Goal: Information Seeking & Learning: Learn about a topic

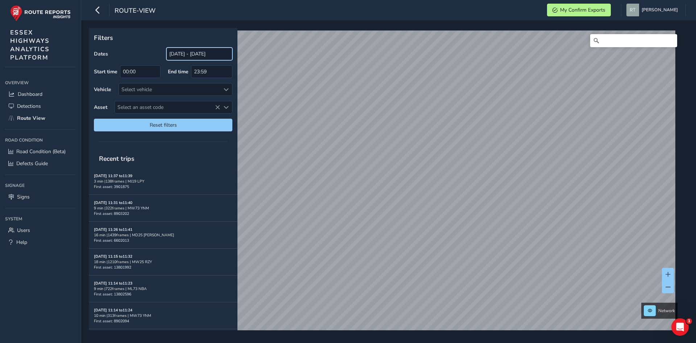
click at [174, 54] on input "[DATE] - [DATE]" at bounding box center [199, 53] width 66 height 13
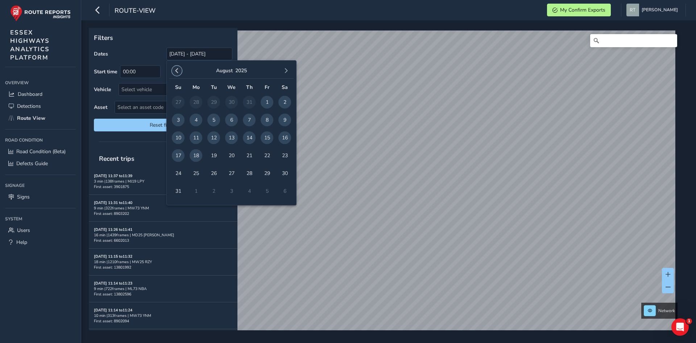
click at [178, 68] on button "button" at bounding box center [177, 71] width 10 height 10
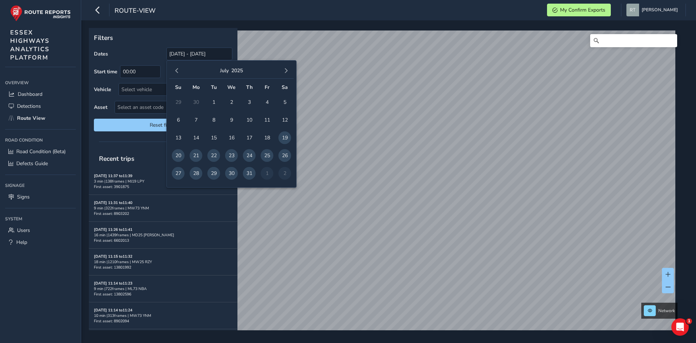
click at [178, 68] on button "button" at bounding box center [177, 71] width 10 height 10
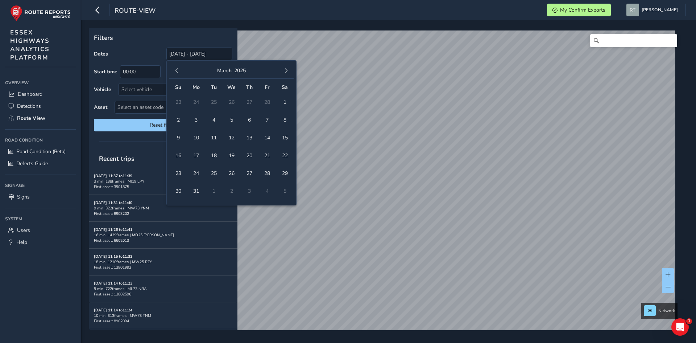
click at [178, 68] on button "button" at bounding box center [177, 71] width 10 height 10
click at [237, 100] on span "1" at bounding box center [231, 102] width 13 height 13
click at [287, 71] on span "button" at bounding box center [285, 70] width 5 height 5
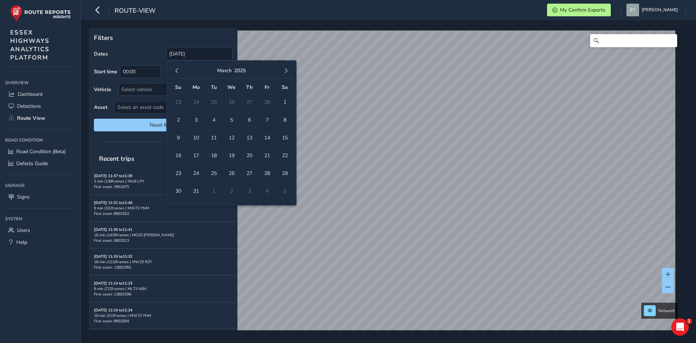
click at [287, 71] on span "button" at bounding box center [285, 70] width 5 height 5
click at [286, 154] on span "23" at bounding box center [284, 155] width 13 height 13
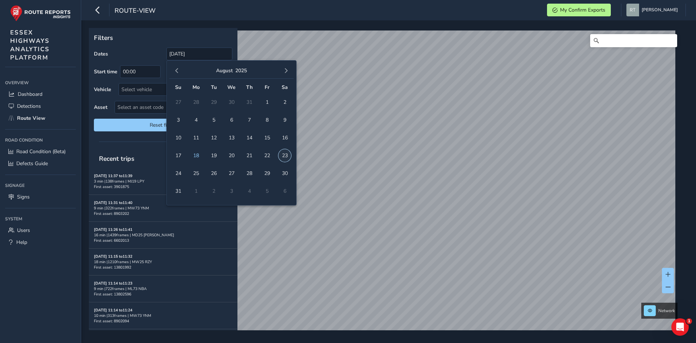
type input "[DATE] - [DATE]"
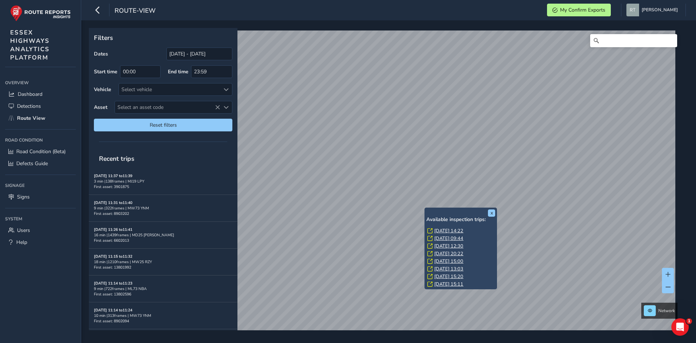
click at [442, 231] on link "Tue, 8 Jul, 14:22" at bounding box center [448, 230] width 29 height 7
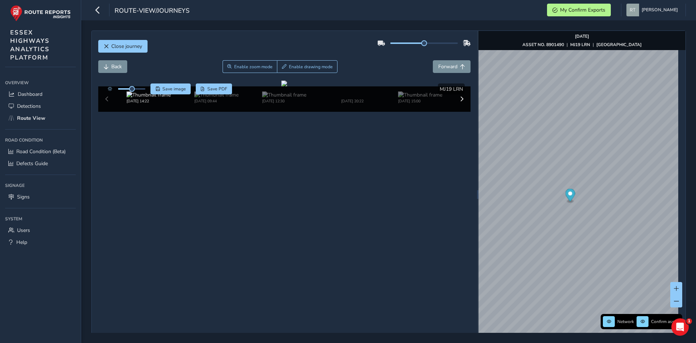
click at [568, 191] on icon "Map marker" at bounding box center [570, 194] width 10 height 13
click at [573, 200] on icon "Map marker" at bounding box center [578, 203] width 10 height 13
click at [573, 207] on icon "Map marker" at bounding box center [578, 204] width 10 height 15
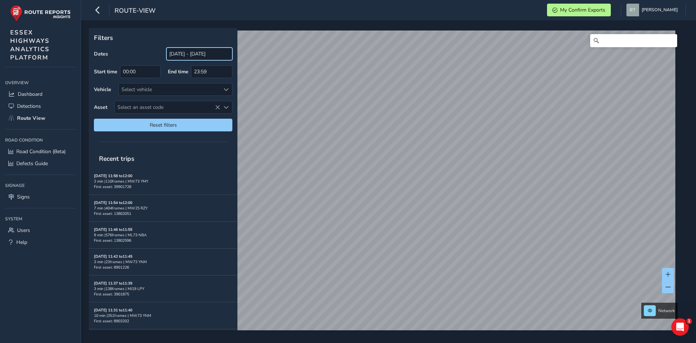
click at [171, 50] on input "[DATE] - [DATE]" at bounding box center [199, 53] width 66 height 13
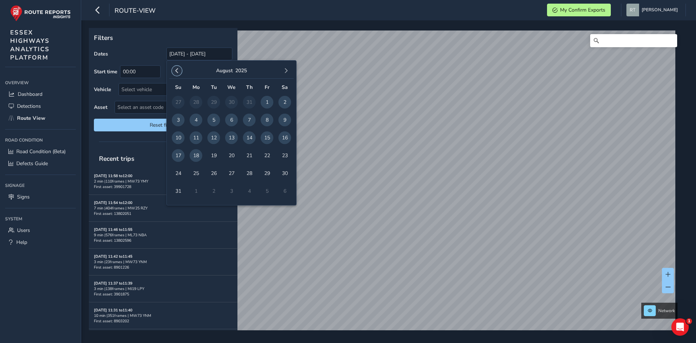
click at [174, 70] on span "button" at bounding box center [176, 70] width 5 height 5
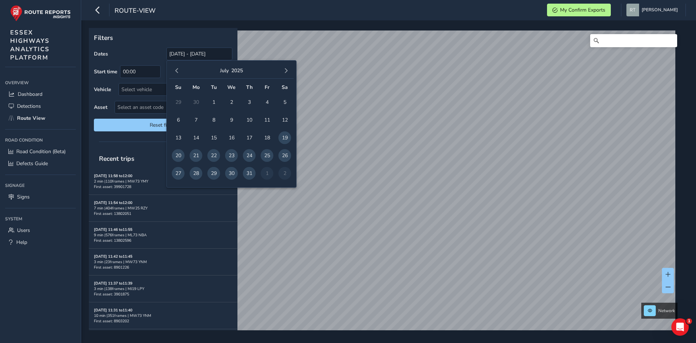
click at [174, 70] on span "button" at bounding box center [176, 70] width 5 height 5
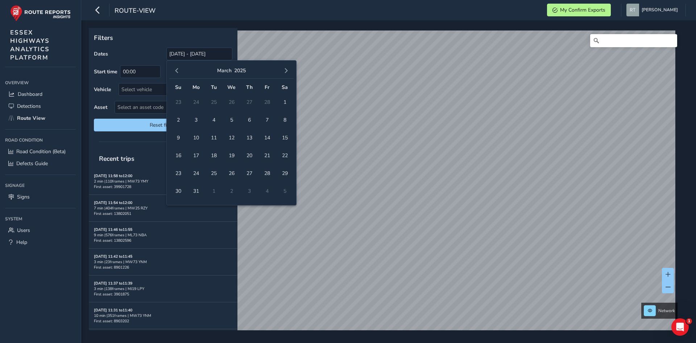
click at [174, 70] on span "button" at bounding box center [176, 70] width 5 height 5
click at [231, 101] on span "1" at bounding box center [231, 102] width 13 height 13
click at [290, 70] on button "button" at bounding box center [286, 71] width 10 height 10
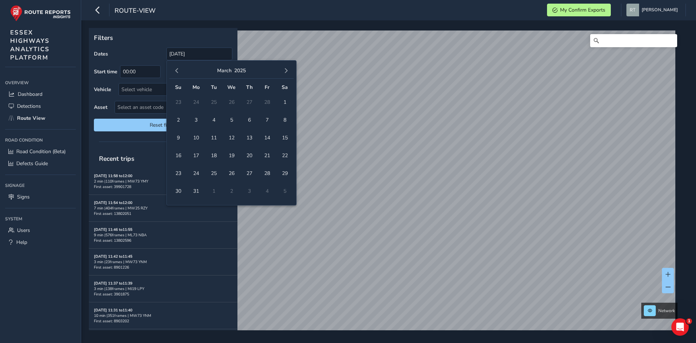
click at [290, 70] on button "button" at bounding box center [286, 71] width 10 height 10
click at [287, 70] on span "button" at bounding box center [285, 70] width 5 height 5
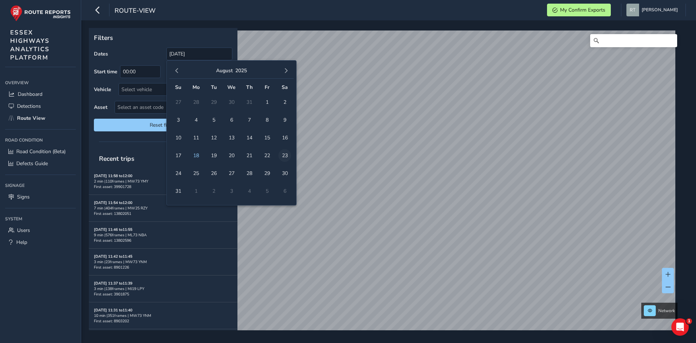
click at [283, 157] on span "23" at bounding box center [284, 155] width 13 height 13
type input "[DATE] - [DATE]"
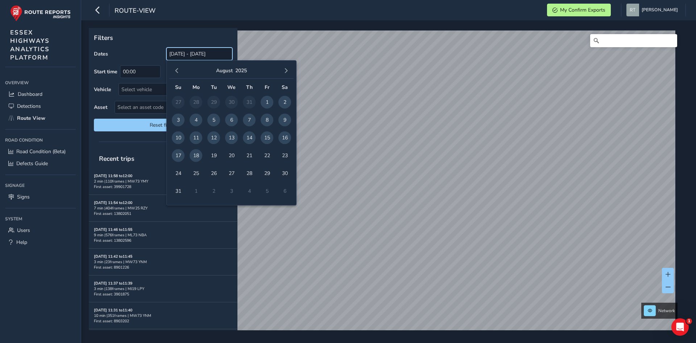
click at [190, 58] on input "[DATE] - [DATE]" at bounding box center [199, 53] width 66 height 13
click at [177, 69] on span "button" at bounding box center [176, 70] width 5 height 5
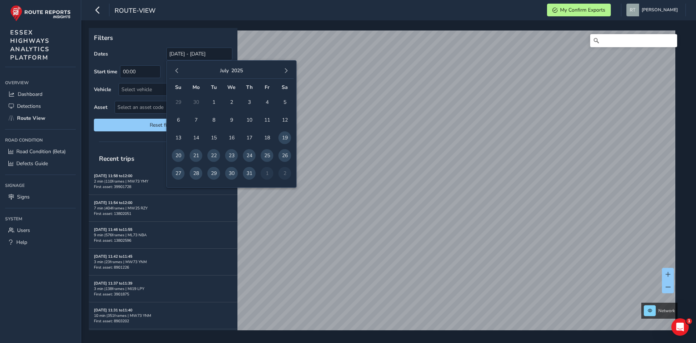
click at [177, 69] on span "button" at bounding box center [176, 70] width 5 height 5
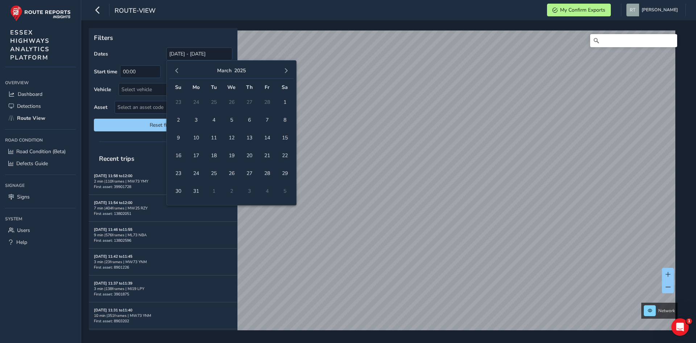
click at [177, 69] on span "button" at bounding box center [176, 70] width 5 height 5
click at [229, 100] on span "1" at bounding box center [231, 102] width 13 height 13
click at [290, 69] on button "button" at bounding box center [286, 71] width 10 height 10
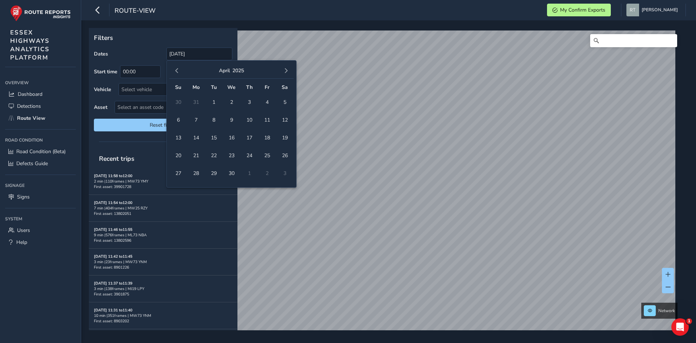
click at [290, 69] on button "button" at bounding box center [286, 71] width 10 height 10
click at [283, 155] on span "23" at bounding box center [284, 155] width 13 height 13
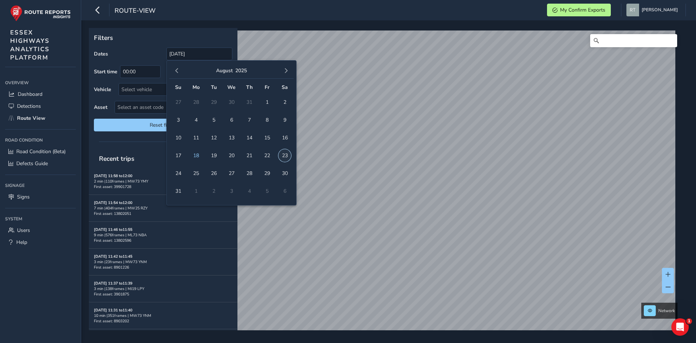
type input "01/01/2025 - 23/08/2025"
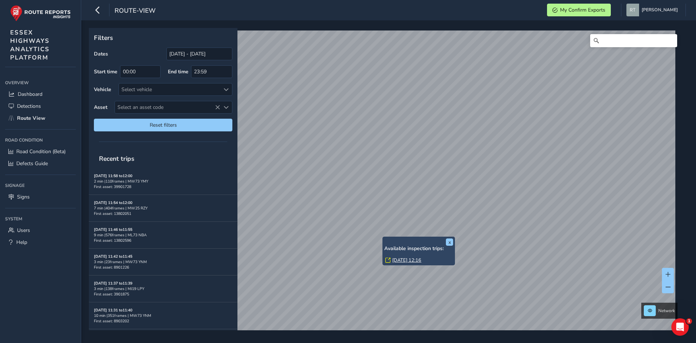
click at [407, 258] on link "Tue, 18 Mar, 12:16" at bounding box center [406, 260] width 29 height 7
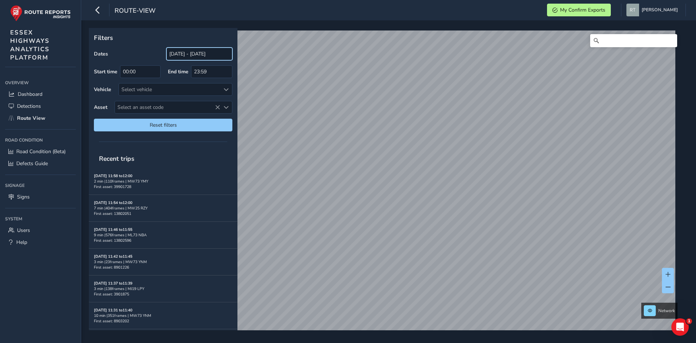
click at [186, 55] on input "[DATE] - [DATE]" at bounding box center [199, 53] width 66 height 13
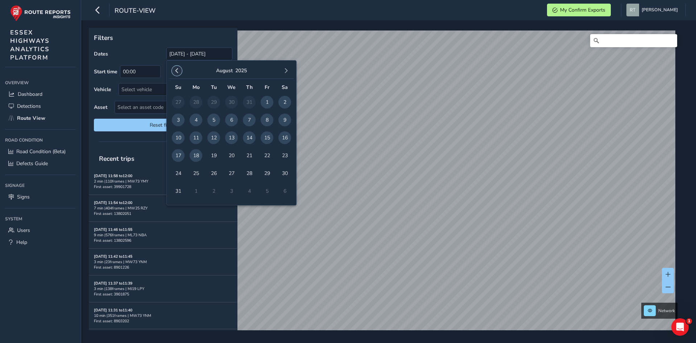
click at [179, 71] on span "button" at bounding box center [176, 70] width 5 height 5
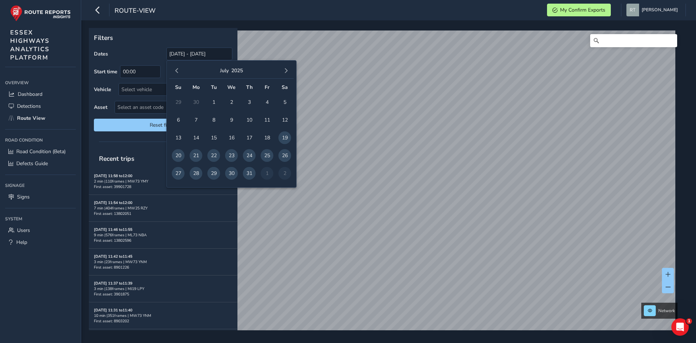
click at [179, 71] on span "button" at bounding box center [176, 70] width 5 height 5
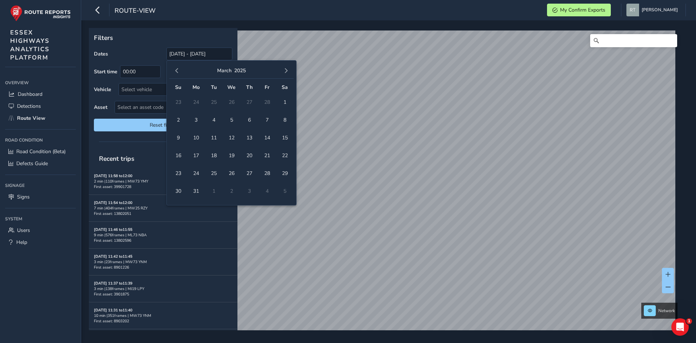
click at [179, 71] on span "button" at bounding box center [176, 70] width 5 height 5
drag, startPoint x: 230, startPoint y: 100, endPoint x: 244, endPoint y: 92, distance: 16.4
click at [230, 100] on span "1" at bounding box center [231, 102] width 13 height 13
click at [290, 71] on button "button" at bounding box center [286, 71] width 10 height 10
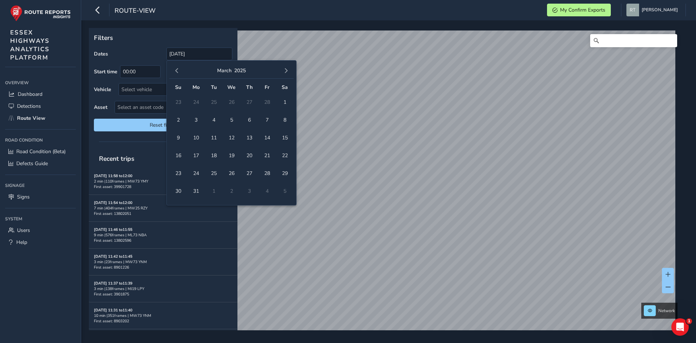
click at [290, 71] on button "button" at bounding box center [286, 71] width 10 height 10
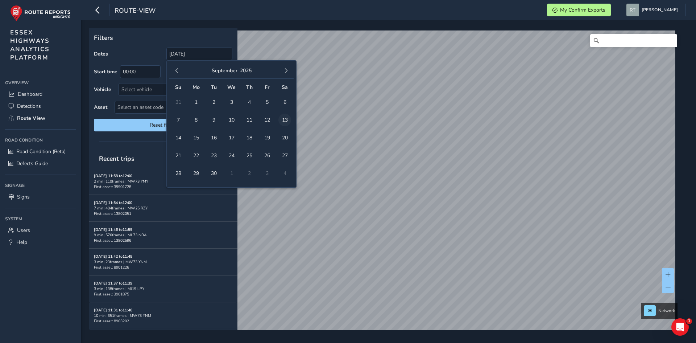
click at [286, 122] on span "13" at bounding box center [284, 119] width 13 height 13
type input "01/01/2025 - 13/09/2025"
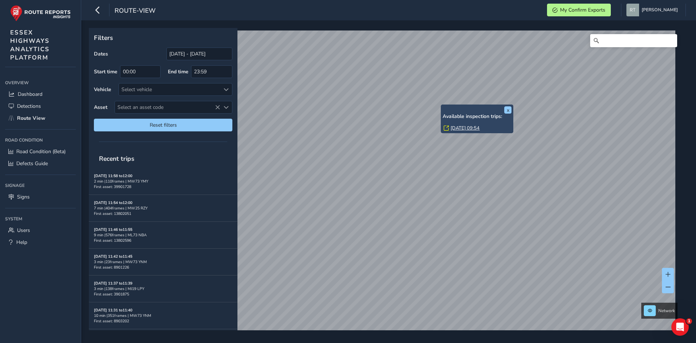
click at [459, 126] on link "Thu, 13 Mar, 09:54" at bounding box center [465, 128] width 29 height 7
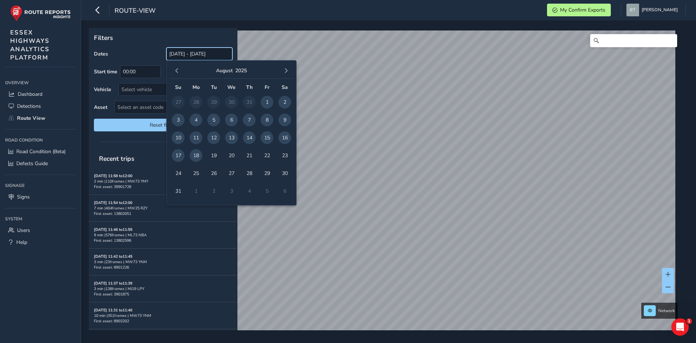
click at [187, 51] on input "[DATE] - [DATE]" at bounding box center [199, 53] width 66 height 13
click at [174, 70] on button "button" at bounding box center [177, 71] width 10 height 10
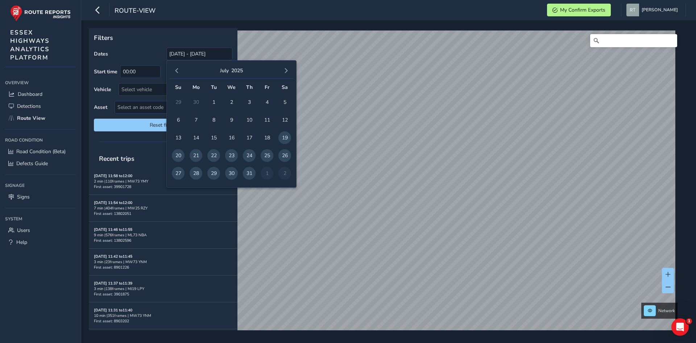
click at [174, 70] on button "button" at bounding box center [177, 71] width 10 height 10
click at [237, 107] on td "1" at bounding box center [232, 102] width 18 height 18
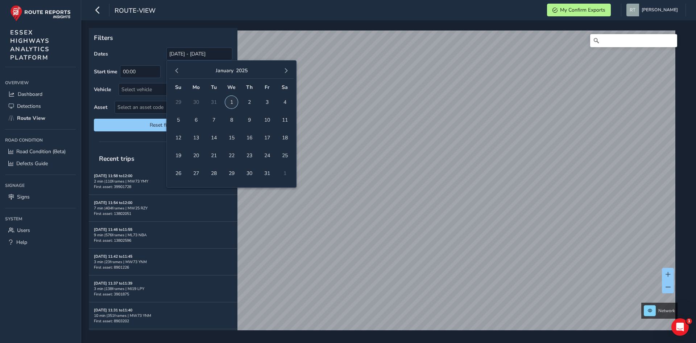
click at [233, 102] on span "1" at bounding box center [231, 102] width 13 height 13
click at [290, 72] on button "button" at bounding box center [286, 71] width 10 height 10
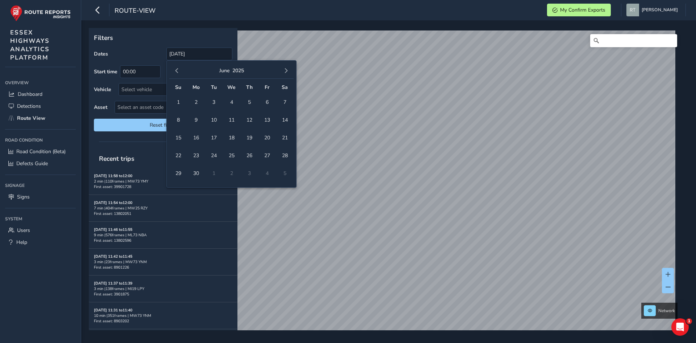
click at [290, 72] on button "button" at bounding box center [286, 71] width 10 height 10
click at [284, 156] on span "23" at bounding box center [284, 155] width 13 height 13
type input "[DATE] - [DATE]"
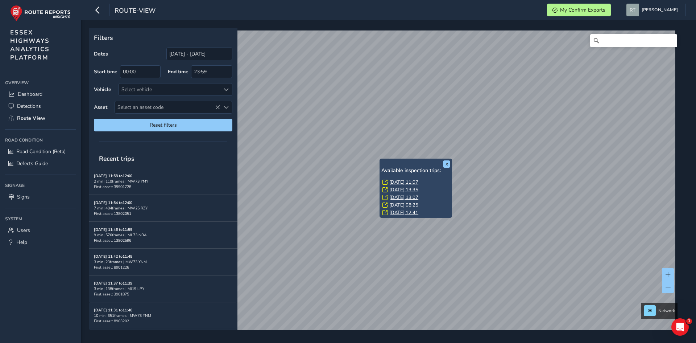
click at [393, 182] on link "[DATE] 11:07" at bounding box center [403, 182] width 29 height 7
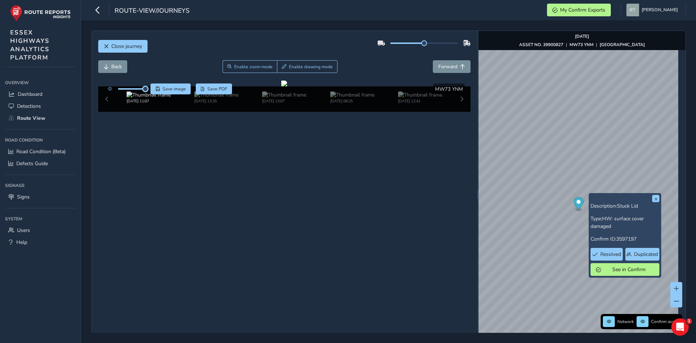
drag, startPoint x: 133, startPoint y: 89, endPoint x: 148, endPoint y: 91, distance: 15.3
click at [148, 91] on div "Save image Save PDF" at bounding box center [168, 88] width 128 height 11
click at [168, 90] on span "Save image" at bounding box center [174, 89] width 24 height 6
click at [574, 199] on icon "Map marker" at bounding box center [578, 203] width 10 height 13
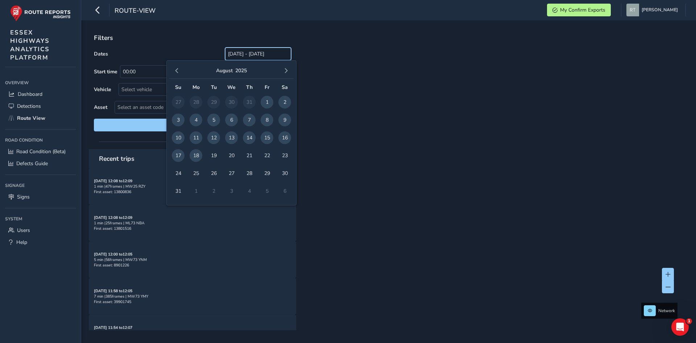
click at [225, 56] on input "[DATE] - [DATE]" at bounding box center [258, 53] width 66 height 13
click at [177, 68] on span "button" at bounding box center [176, 70] width 5 height 5
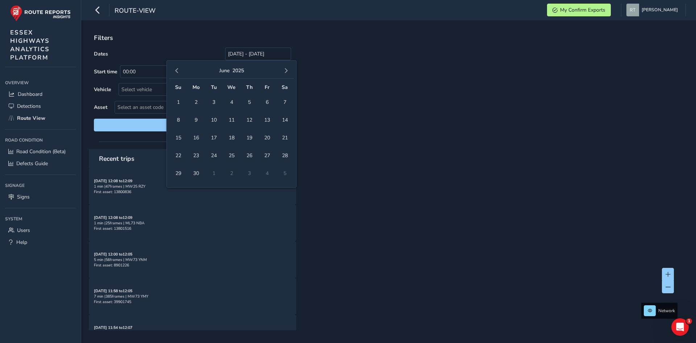
click at [177, 68] on span "button" at bounding box center [176, 70] width 5 height 5
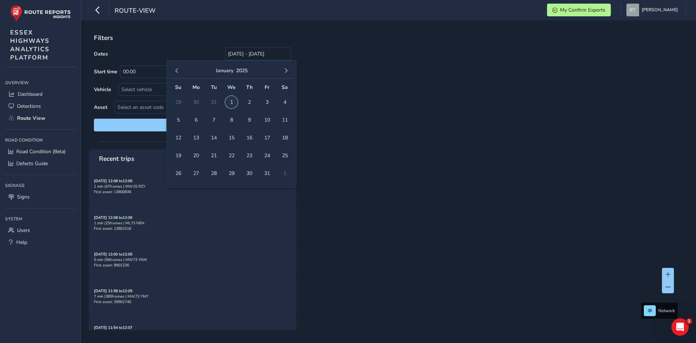
click at [237, 103] on span "1" at bounding box center [231, 102] width 13 height 13
click at [289, 71] on button "button" at bounding box center [286, 71] width 10 height 10
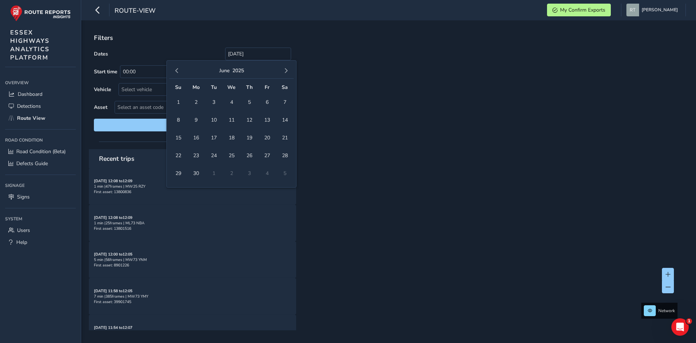
click at [289, 71] on button "button" at bounding box center [286, 71] width 10 height 10
click at [176, 69] on span "button" at bounding box center [176, 70] width 5 height 5
click at [286, 155] on span "23" at bounding box center [284, 155] width 13 height 13
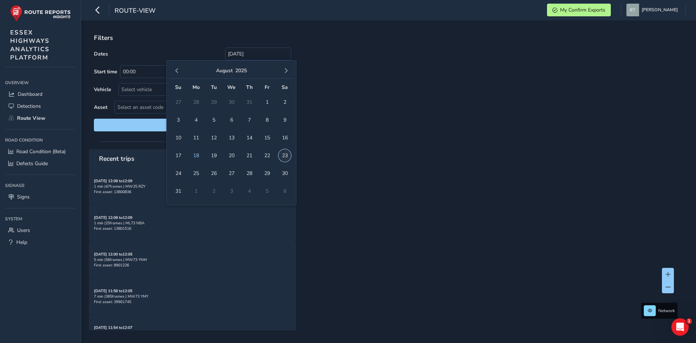
type input "[DATE] - [DATE]"
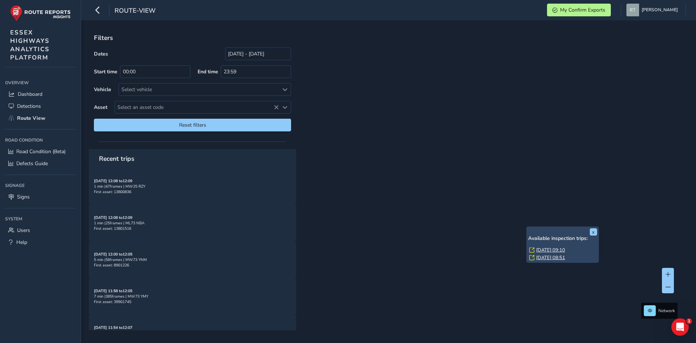
click at [542, 249] on link "[DATE] 09:10" at bounding box center [550, 249] width 29 height 7
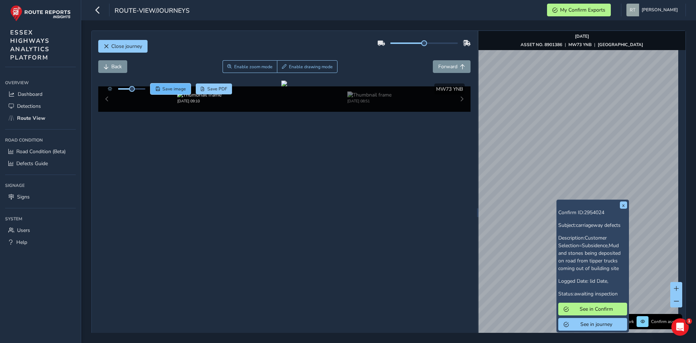
click at [173, 86] on span "Save image" at bounding box center [174, 89] width 24 height 6
